Goal: Check status: Check status

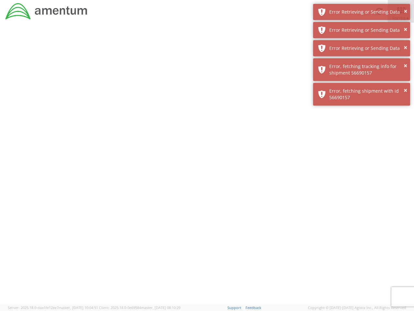
click at [207, 167] on div at bounding box center [207, 163] width 414 height 281
click at [362, 12] on div "Error Retrieving or Sending Data" at bounding box center [367, 12] width 76 height 6
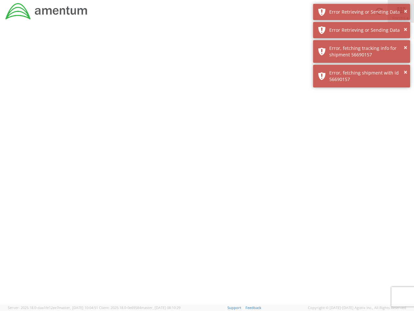
click at [362, 30] on div "Error Retrieving or Sending Data" at bounding box center [367, 30] width 76 height 6
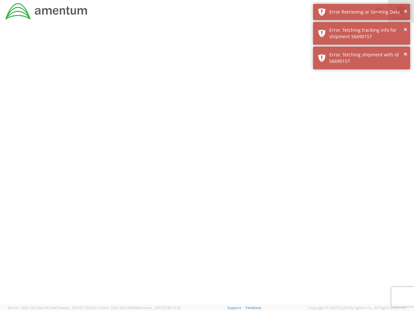
click at [362, 48] on div "× Error, fetching shipment with id 56690157" at bounding box center [361, 58] width 97 height 23
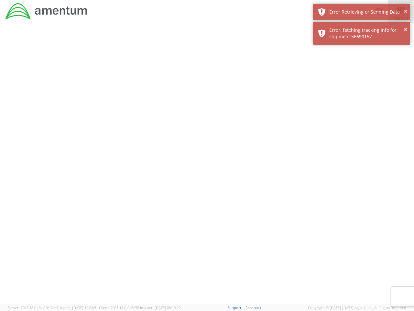
click at [362, 70] on div at bounding box center [207, 163] width 414 height 281
click at [362, 94] on div at bounding box center [207, 163] width 414 height 281
